Goal: Transaction & Acquisition: Purchase product/service

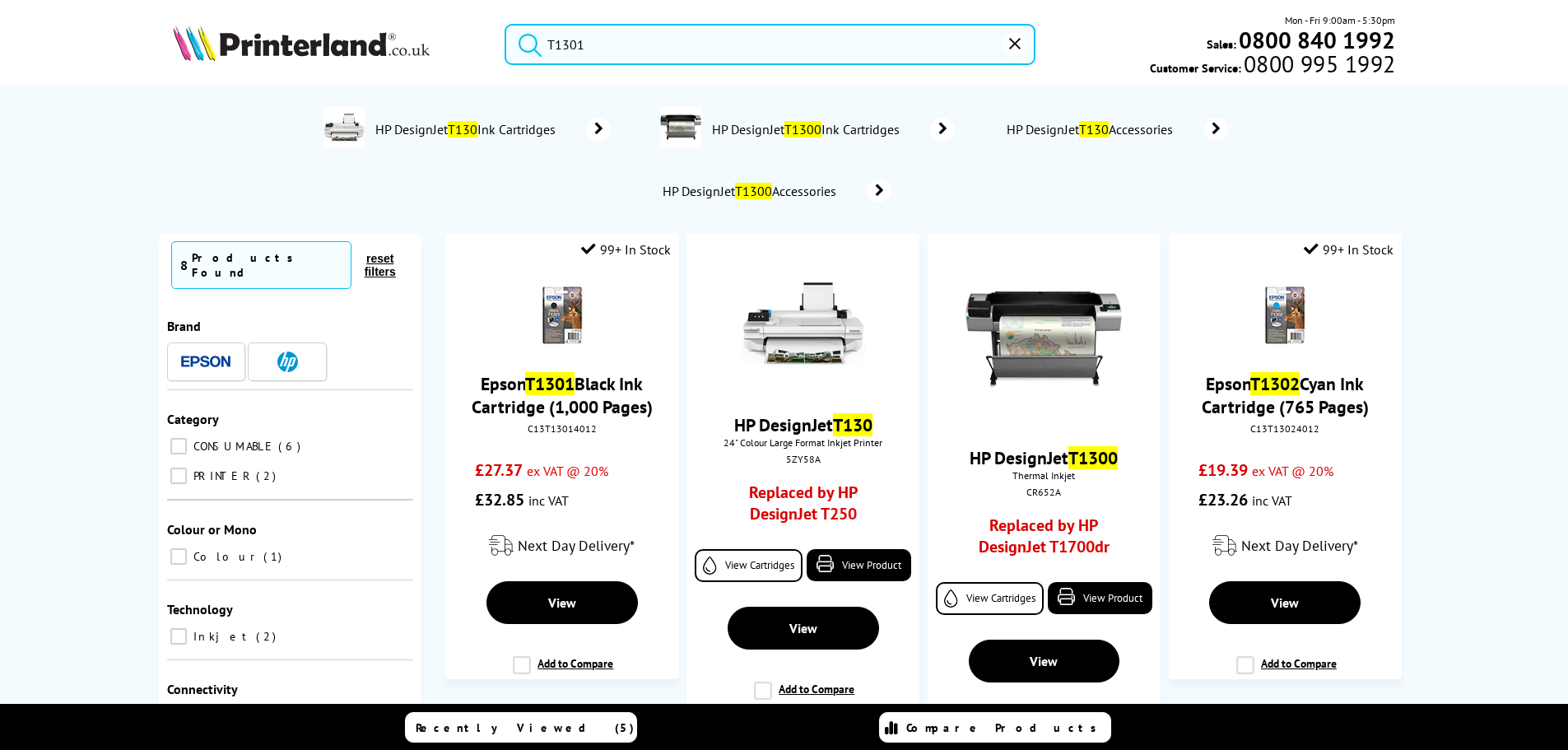
drag, startPoint x: 0, startPoint y: 0, endPoint x: 174, endPoint y: 51, distance: 181.3
click at [174, 51] on div "T1301 Mon - Fri 9:00am - 5:30pm Sales: 0800 840 1992 Customer Service: 0800 995…" at bounding box center [784, 49] width 1317 height 72
paste input "HP305"
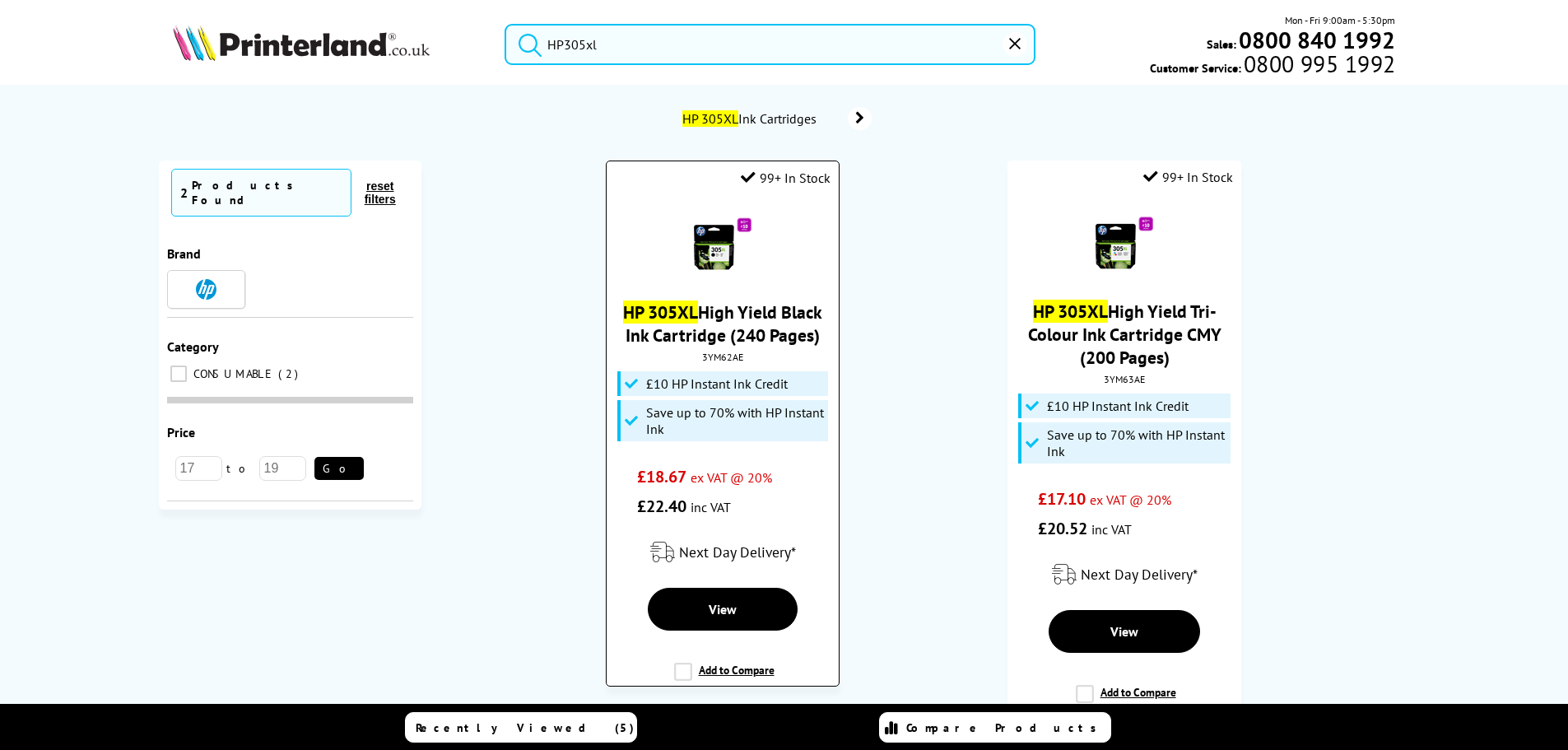
type input "HP305xl"
drag, startPoint x: 746, startPoint y: 363, endPoint x: 700, endPoint y: 359, distance: 46.2
click at [700, 359] on div "HP 305XL High Yield Black Ink Cartridge (240 Pages) 3YM62AE £10 HP Instant Ink …" at bounding box center [723, 359] width 215 height 323
click at [701, 359] on div "3YM62AE" at bounding box center [722, 356] width 207 height 12
drag, startPoint x: 700, startPoint y: 357, endPoint x: 759, endPoint y: 355, distance: 59.0
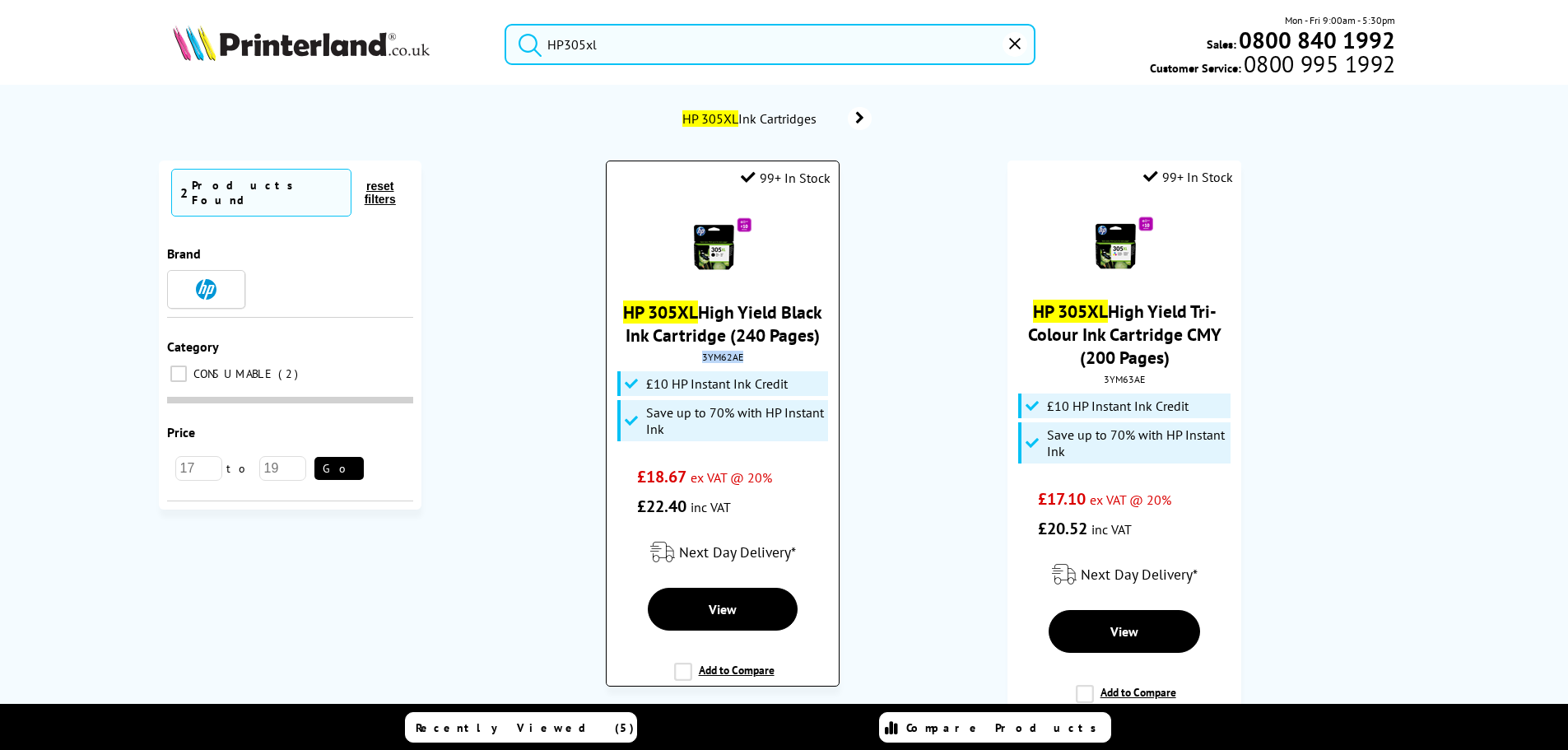
click at [773, 358] on div "3YM62AE" at bounding box center [722, 356] width 207 height 12
copy div "3YM62AE"
